Goal: Task Accomplishment & Management: Manage account settings

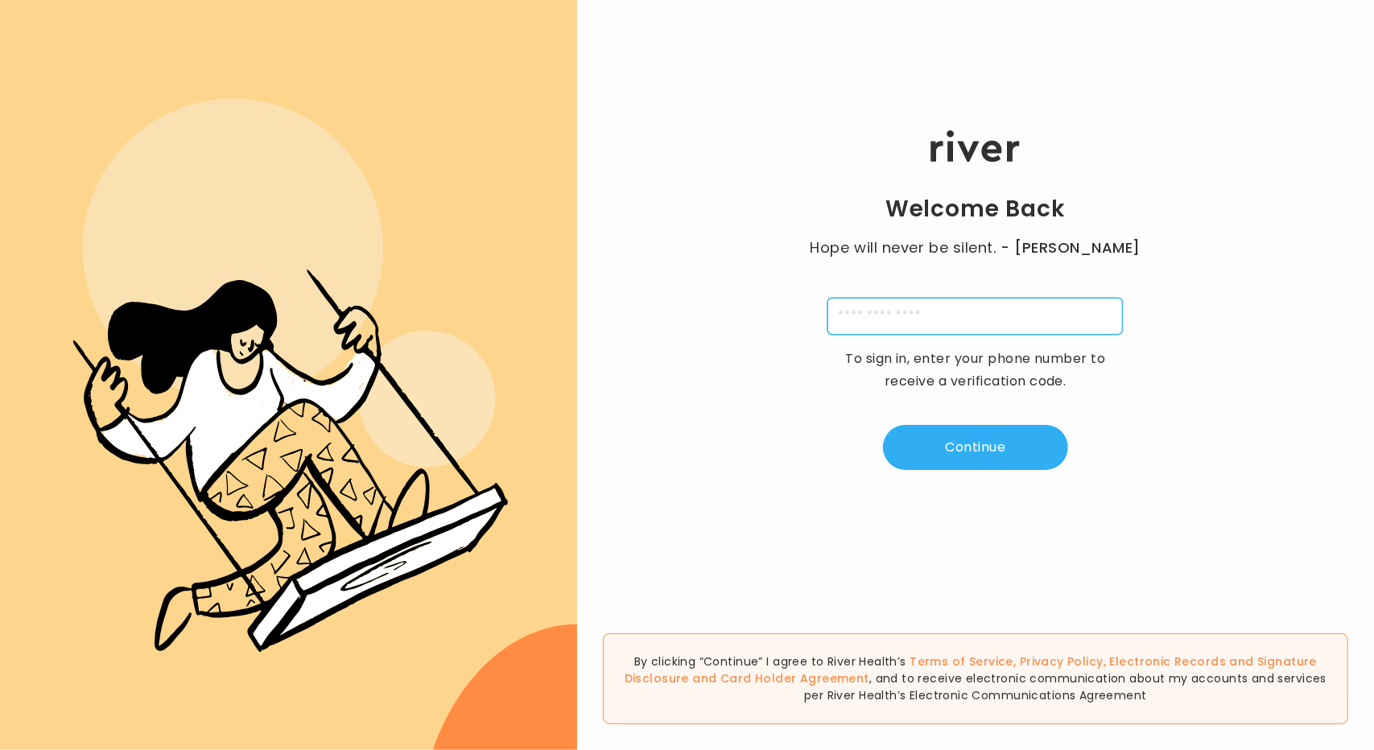
click at [846, 301] on input "tel" at bounding box center [974, 316] width 295 height 37
type input "**********"
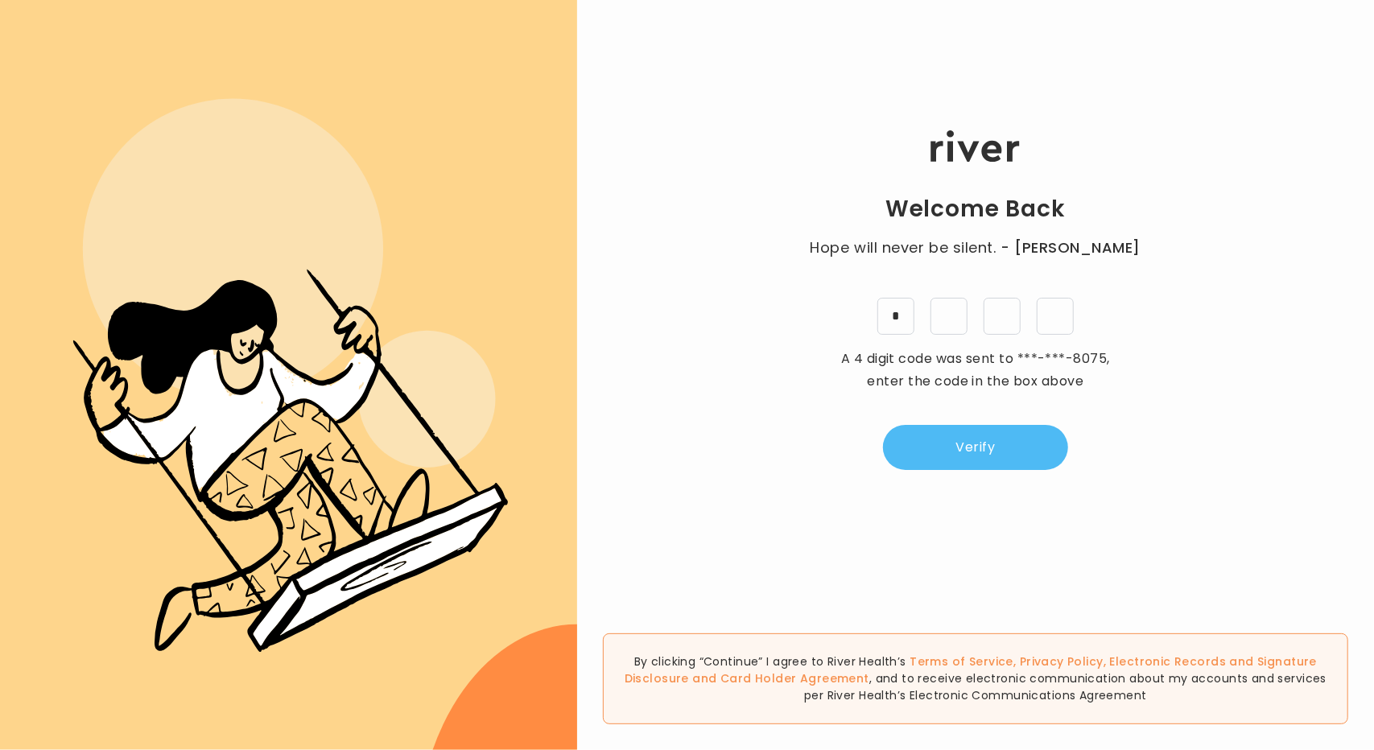
type input "*"
click at [913, 424] on div "Welcome Back Hope will never be silent. - Harvey Milk * * * * A 4 digit code wa…" at bounding box center [975, 300] width 797 height 450
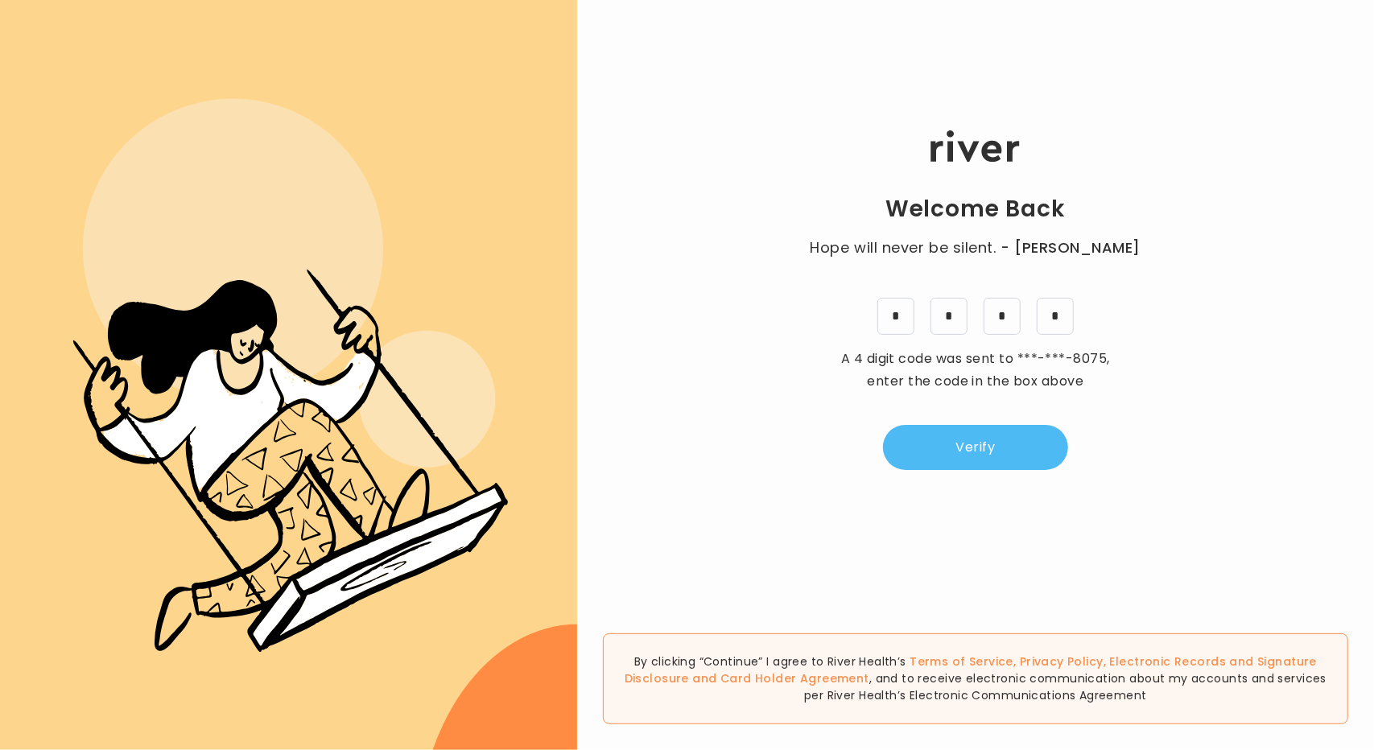
click at [915, 448] on button "Verify" at bounding box center [975, 447] width 185 height 45
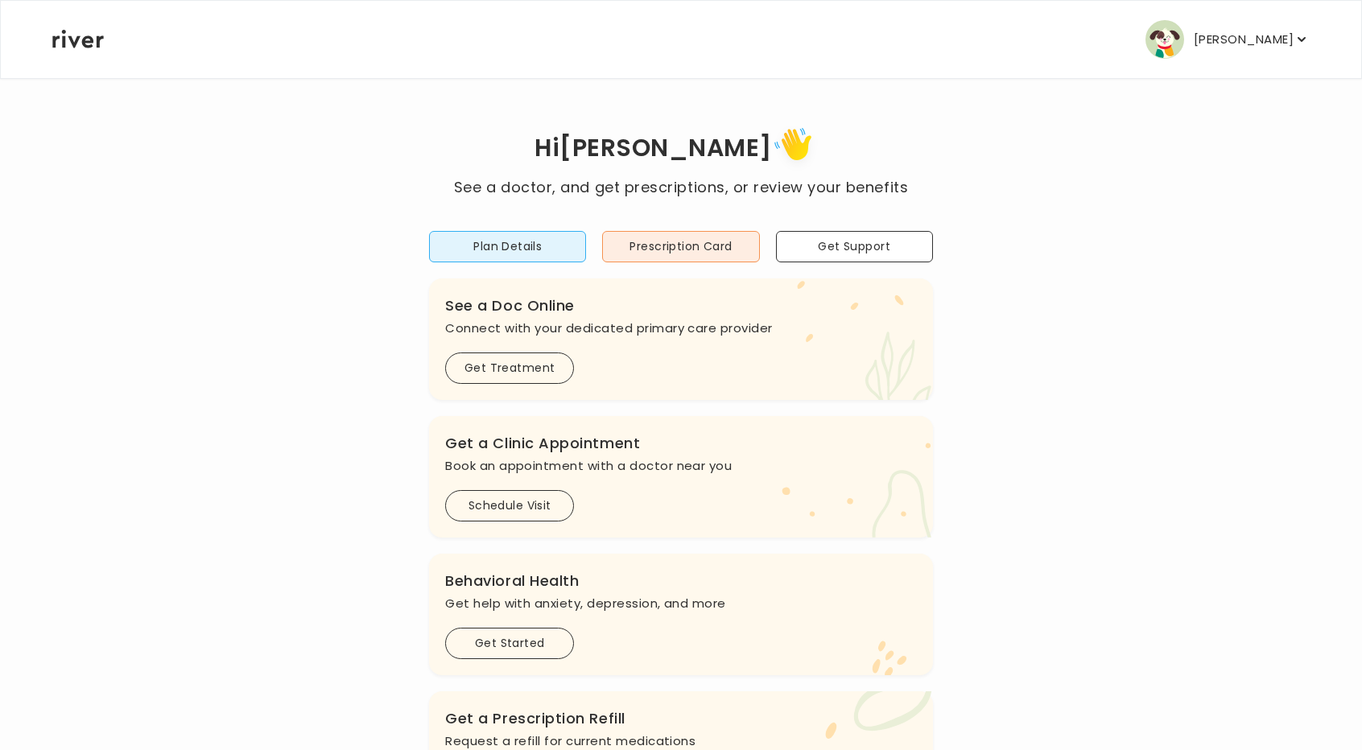
click at [1275, 50] on p "Linda Yang" at bounding box center [1243, 39] width 100 height 23
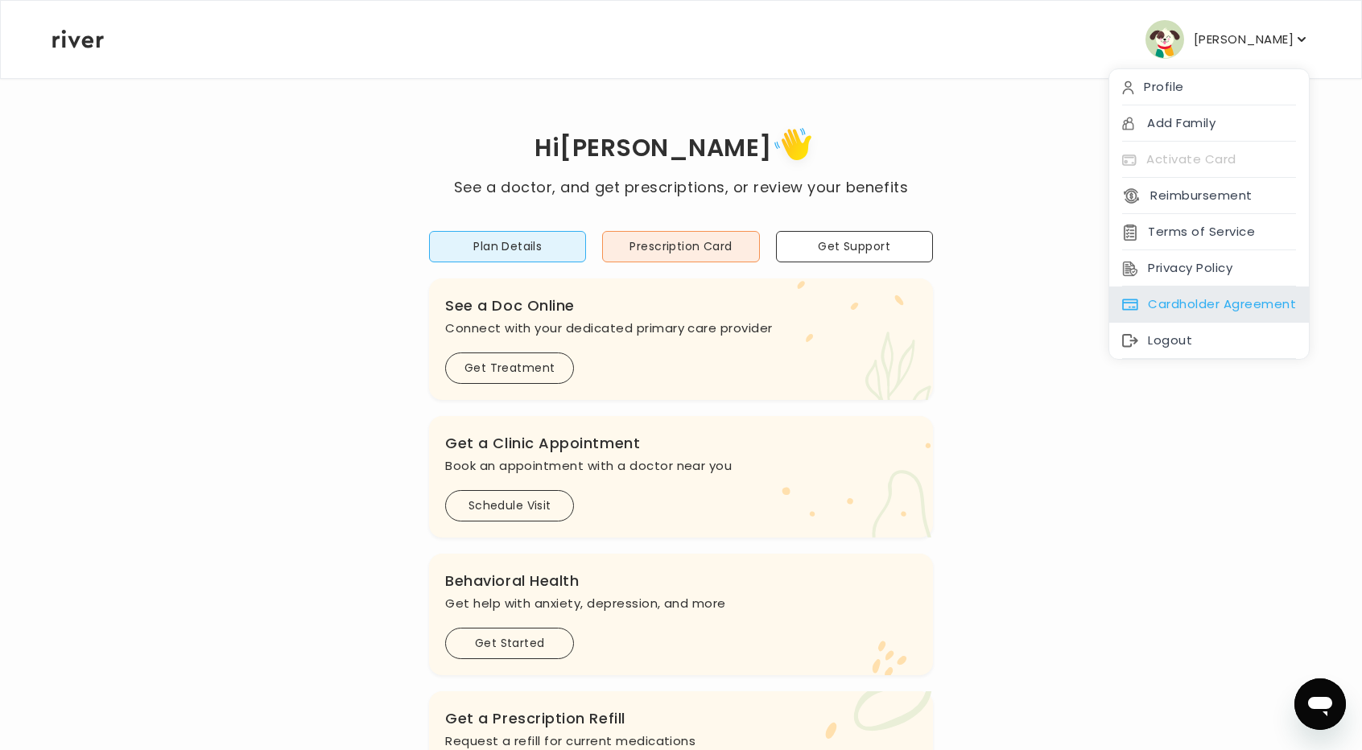
click at [1193, 308] on div "Cardholder Agreement" at bounding box center [1209, 304] width 200 height 36
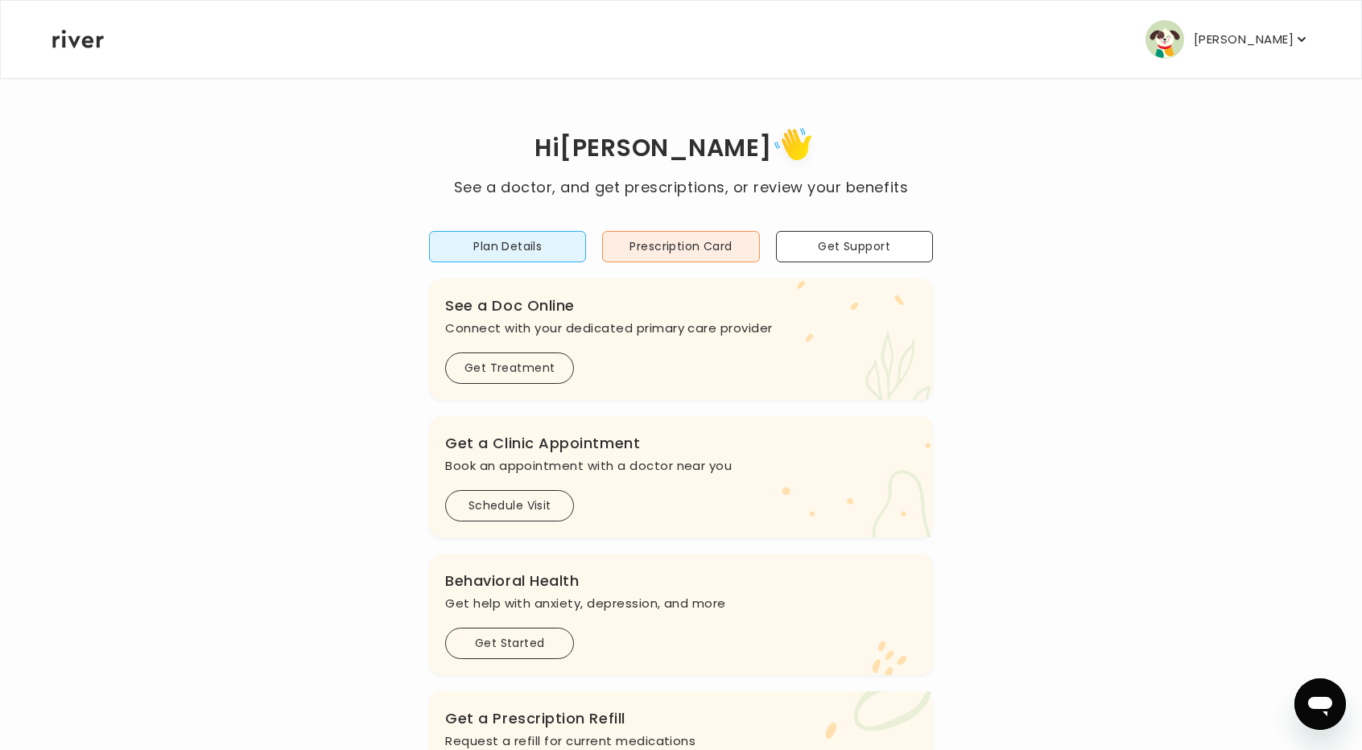
click at [1254, 42] on p "Linda Yang" at bounding box center [1243, 39] width 100 height 23
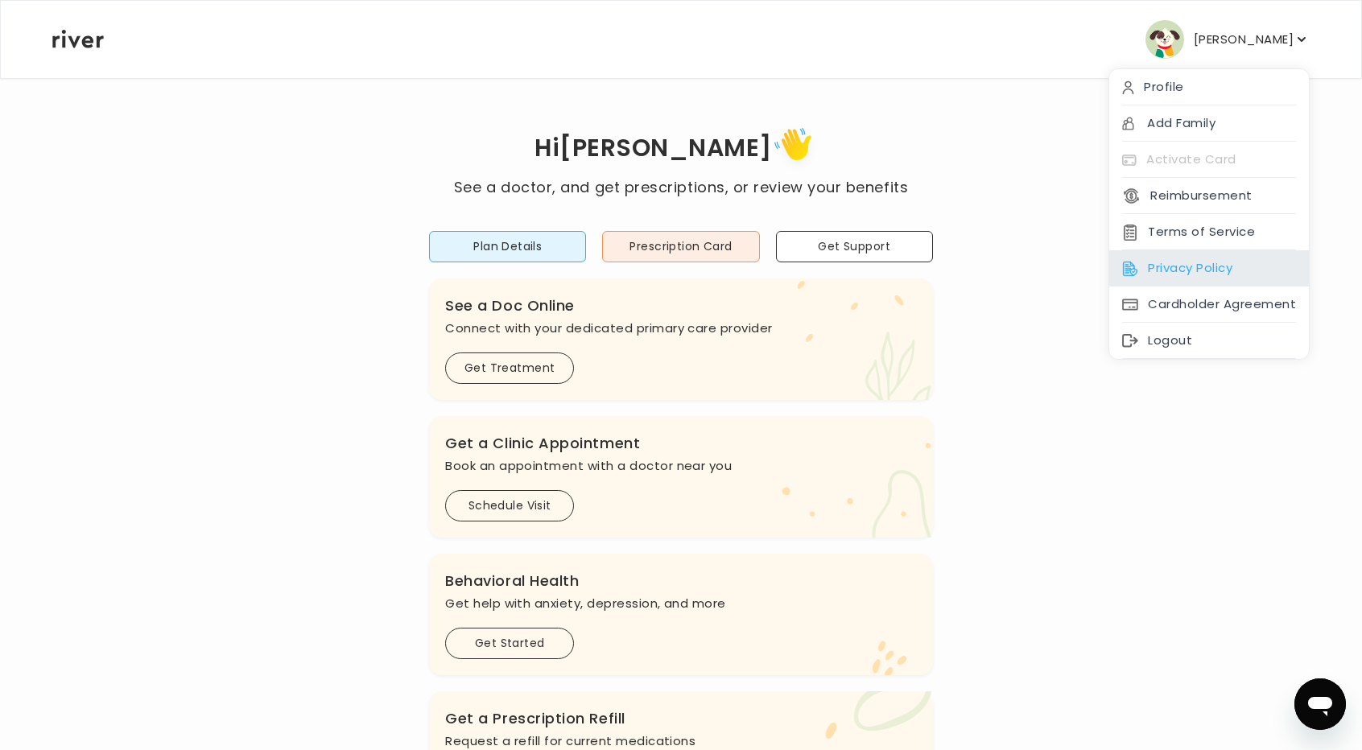
click at [1236, 269] on div "Privacy Policy" at bounding box center [1209, 268] width 200 height 36
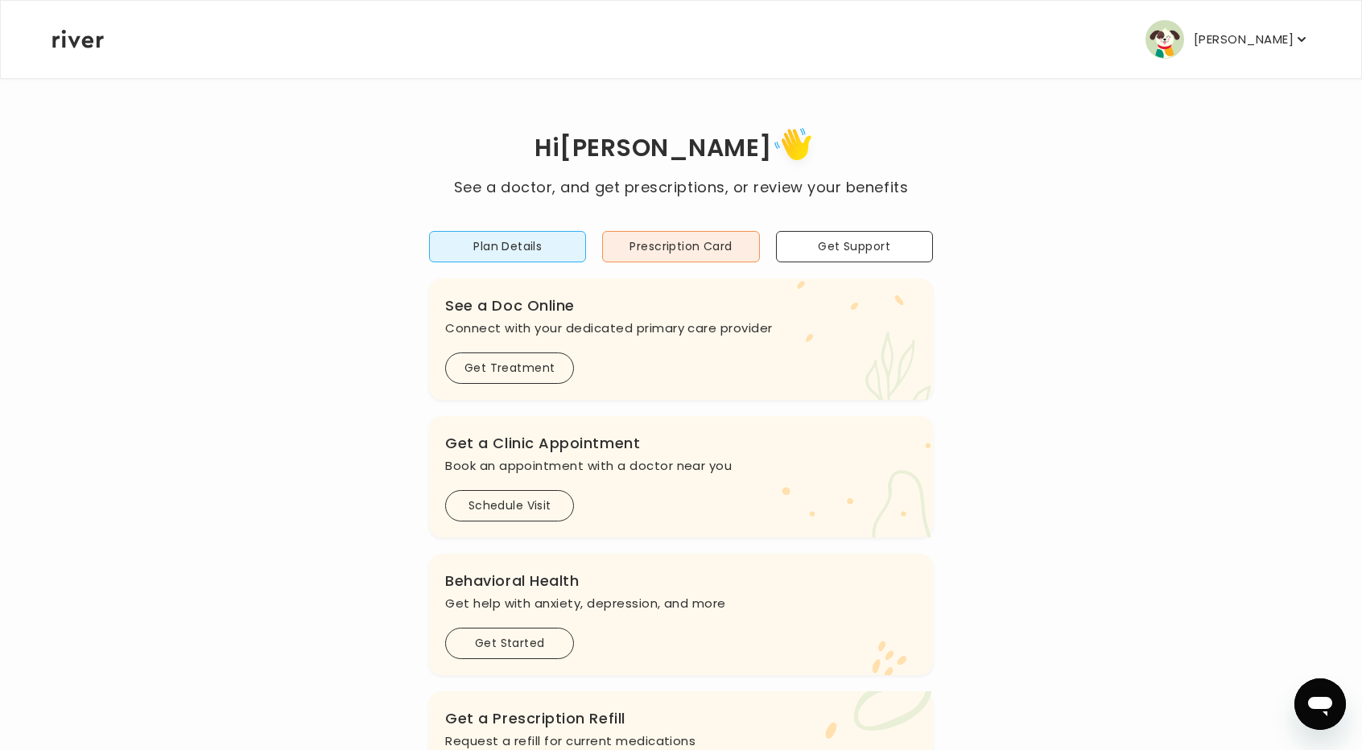
click at [1282, 46] on p "Linda Yang" at bounding box center [1243, 39] width 100 height 23
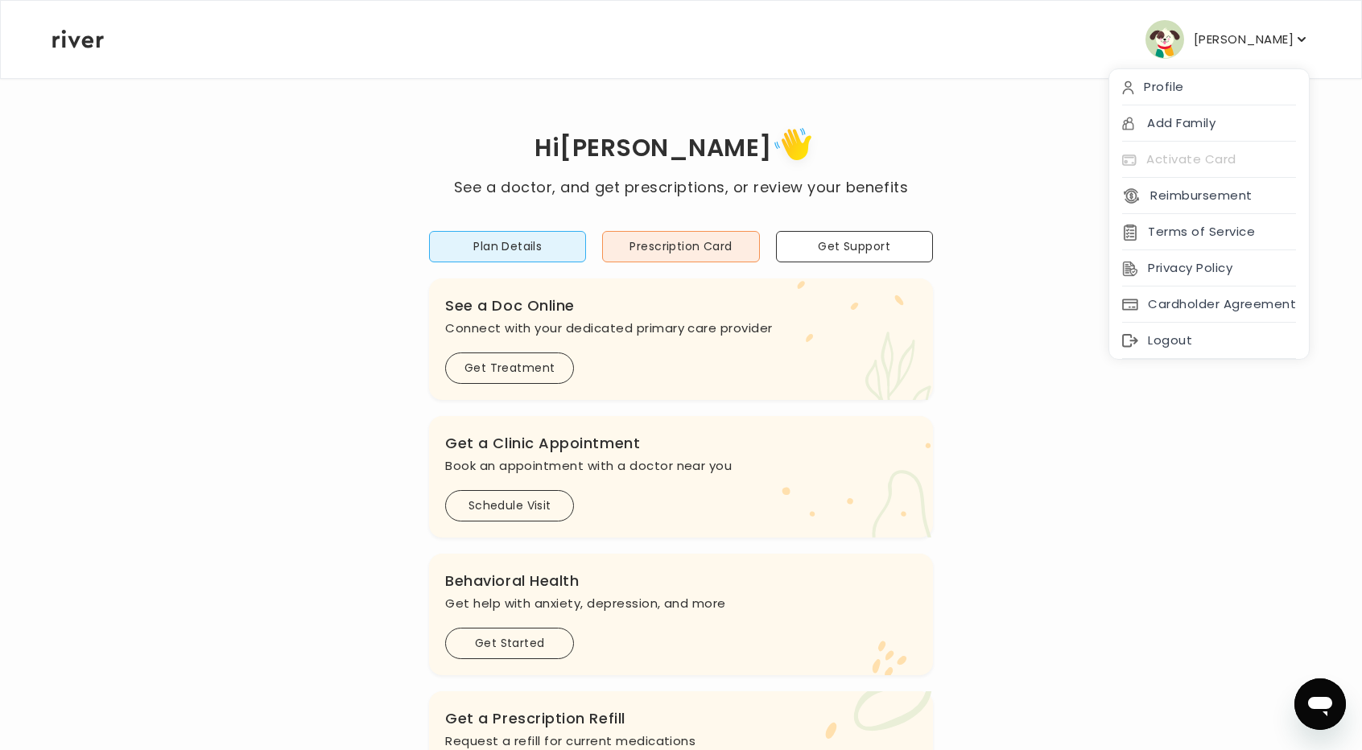
click at [1037, 282] on div "Hi Linda See a doctor, and get prescriptions, or review your benefits Plan Deta…" at bounding box center [681, 536] width 1259 height 828
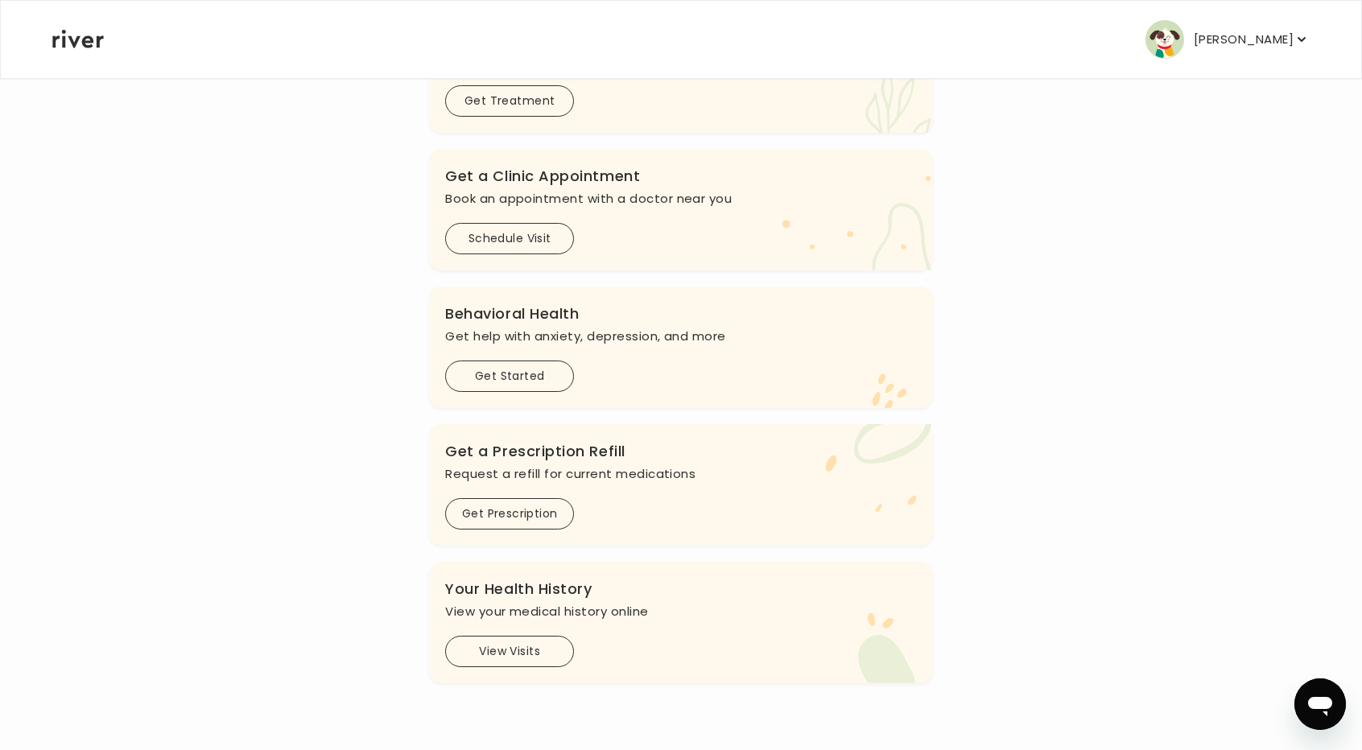
scroll to position [407, 0]
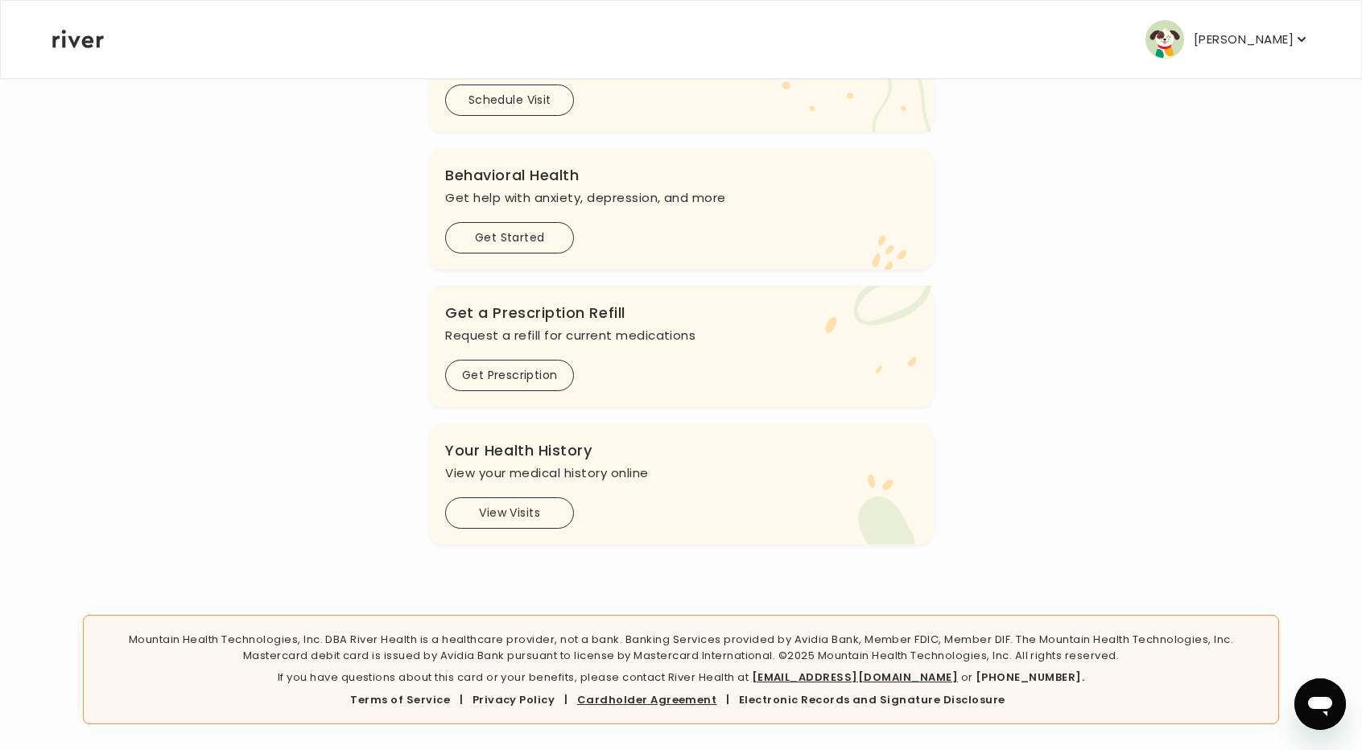
click at [671, 696] on link "Cardholder Agreement" at bounding box center [647, 699] width 140 height 15
click at [1276, 41] on p "Linda Yang" at bounding box center [1243, 39] width 100 height 23
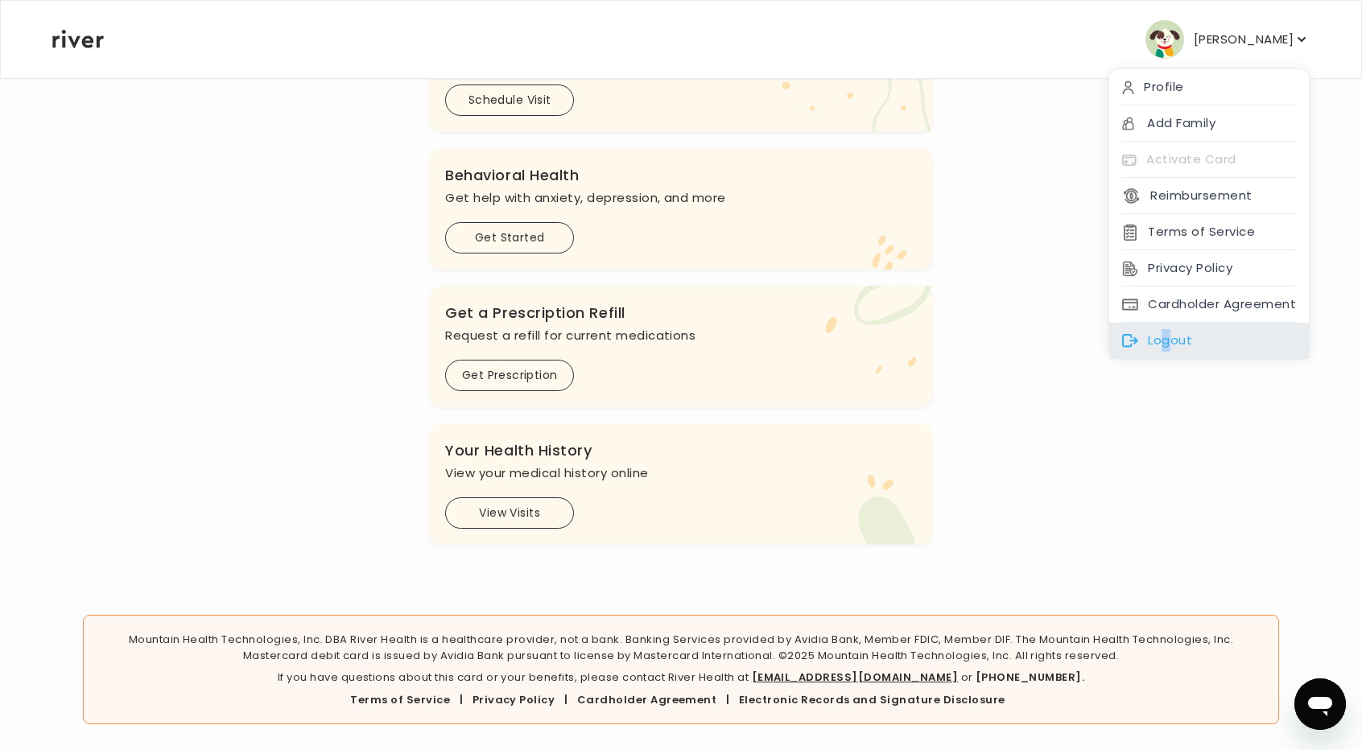
click at [1167, 342] on div "Logout" at bounding box center [1209, 341] width 200 height 36
